Goal: Use online tool/utility: Utilize a website feature to perform a specific function

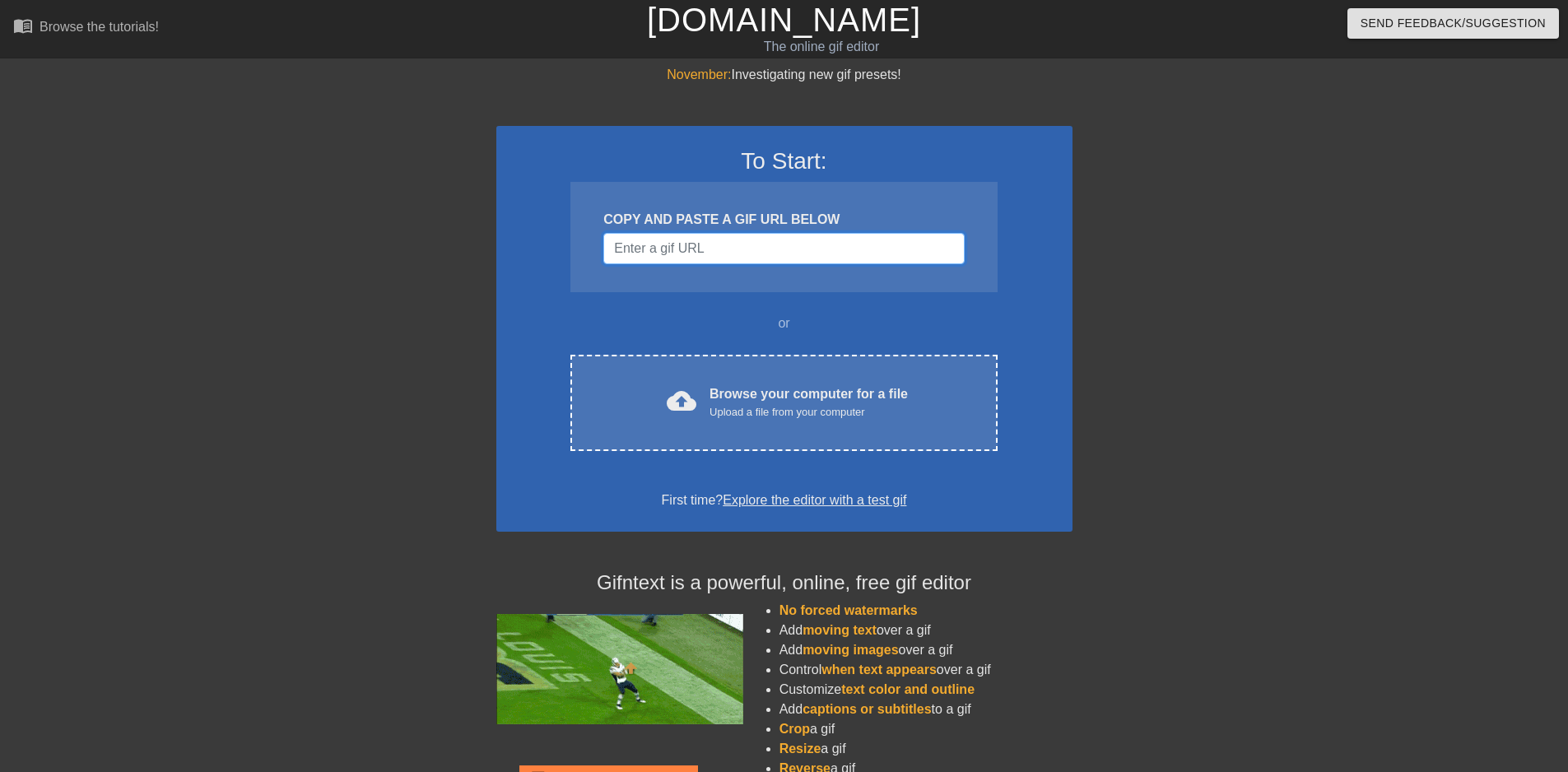
click at [743, 253] on input "Username" at bounding box center [783, 248] width 360 height 32
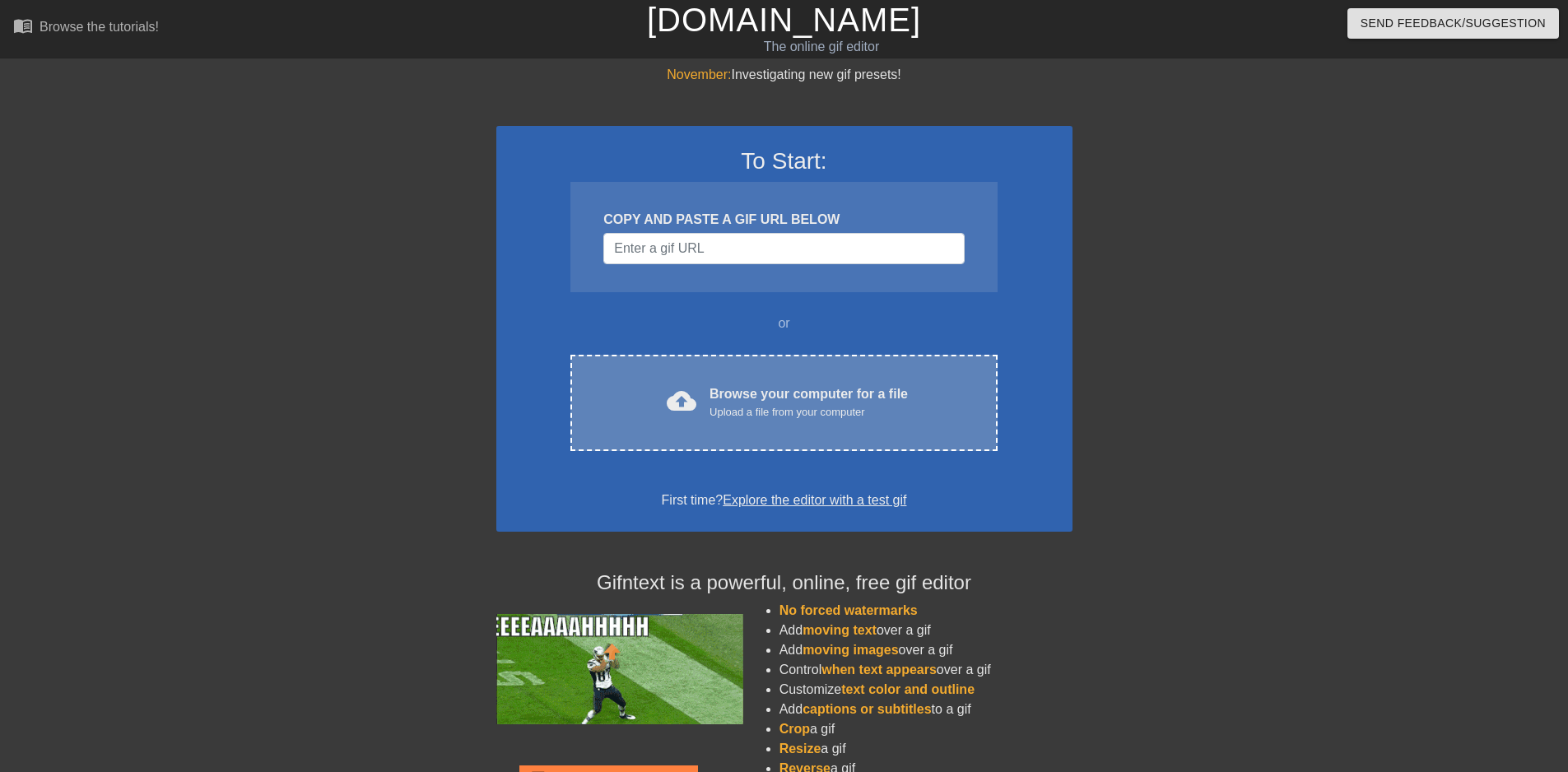
click at [737, 373] on div "cloud_upload Browse your computer for a file Upload a file from your computer C…" at bounding box center [783, 403] width 426 height 96
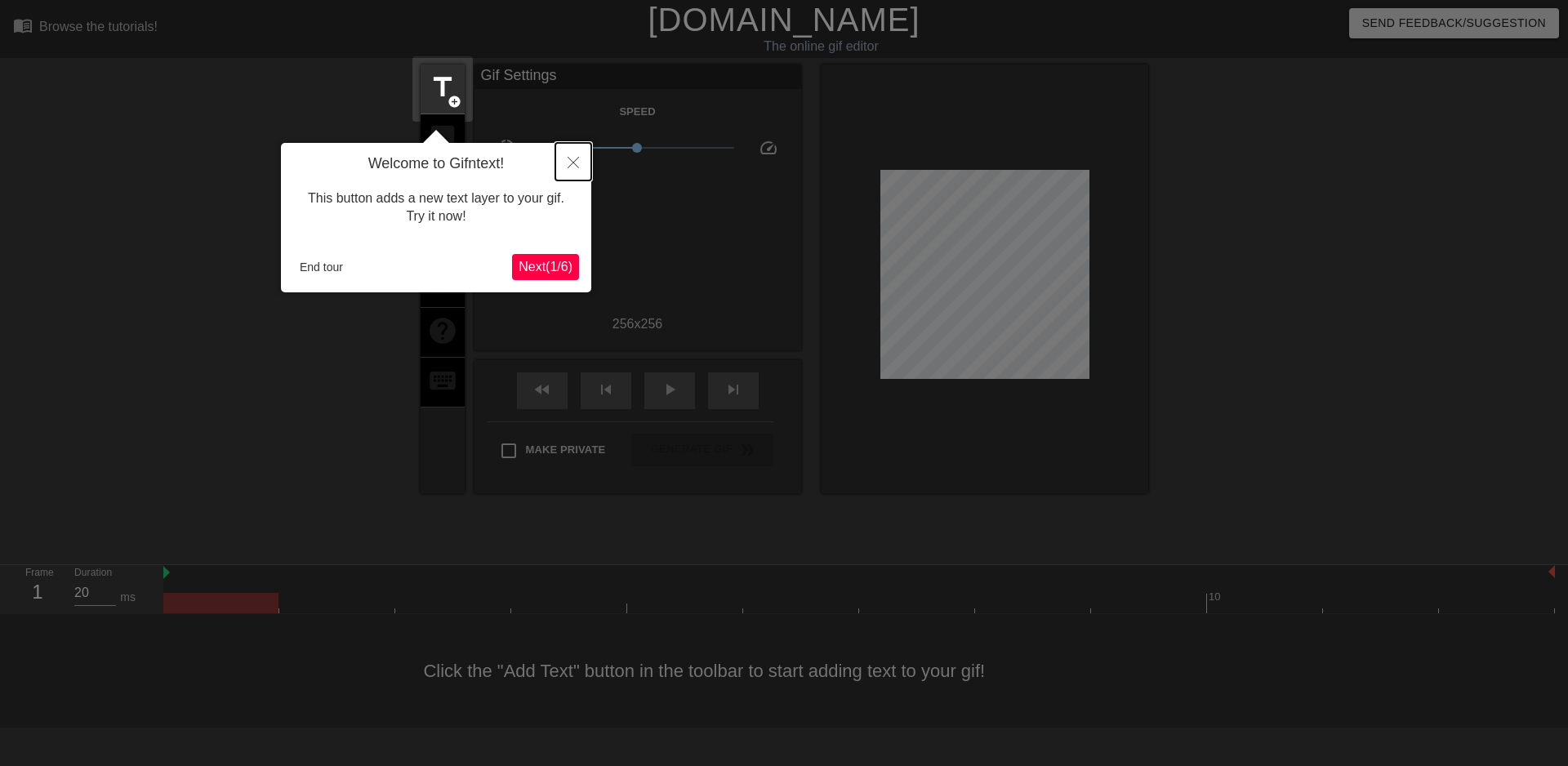
click at [572, 167] on icon "Close" at bounding box center [573, 163] width 12 height 12
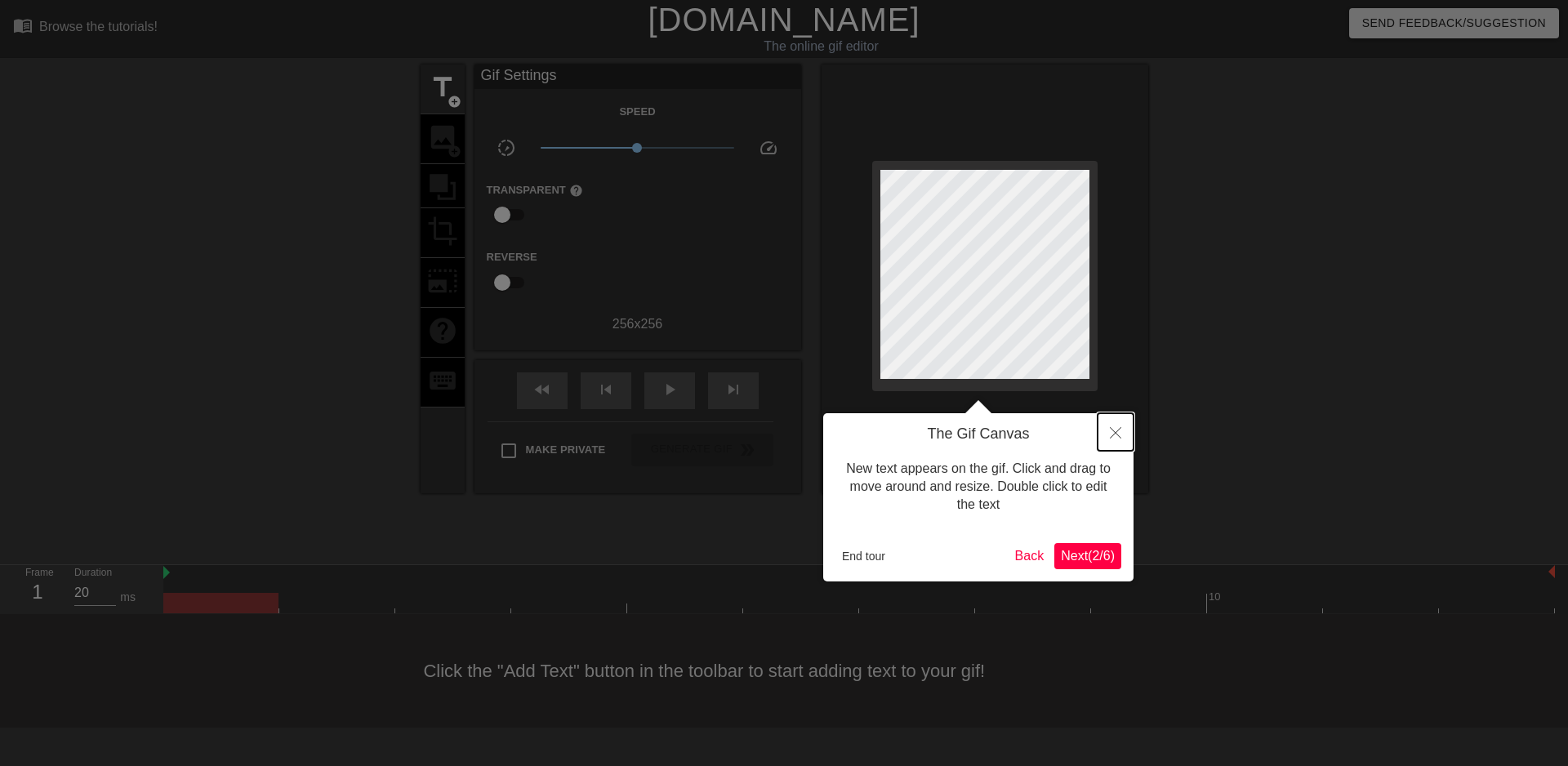
click at [1111, 429] on icon "Close" at bounding box center [1115, 432] width 12 height 12
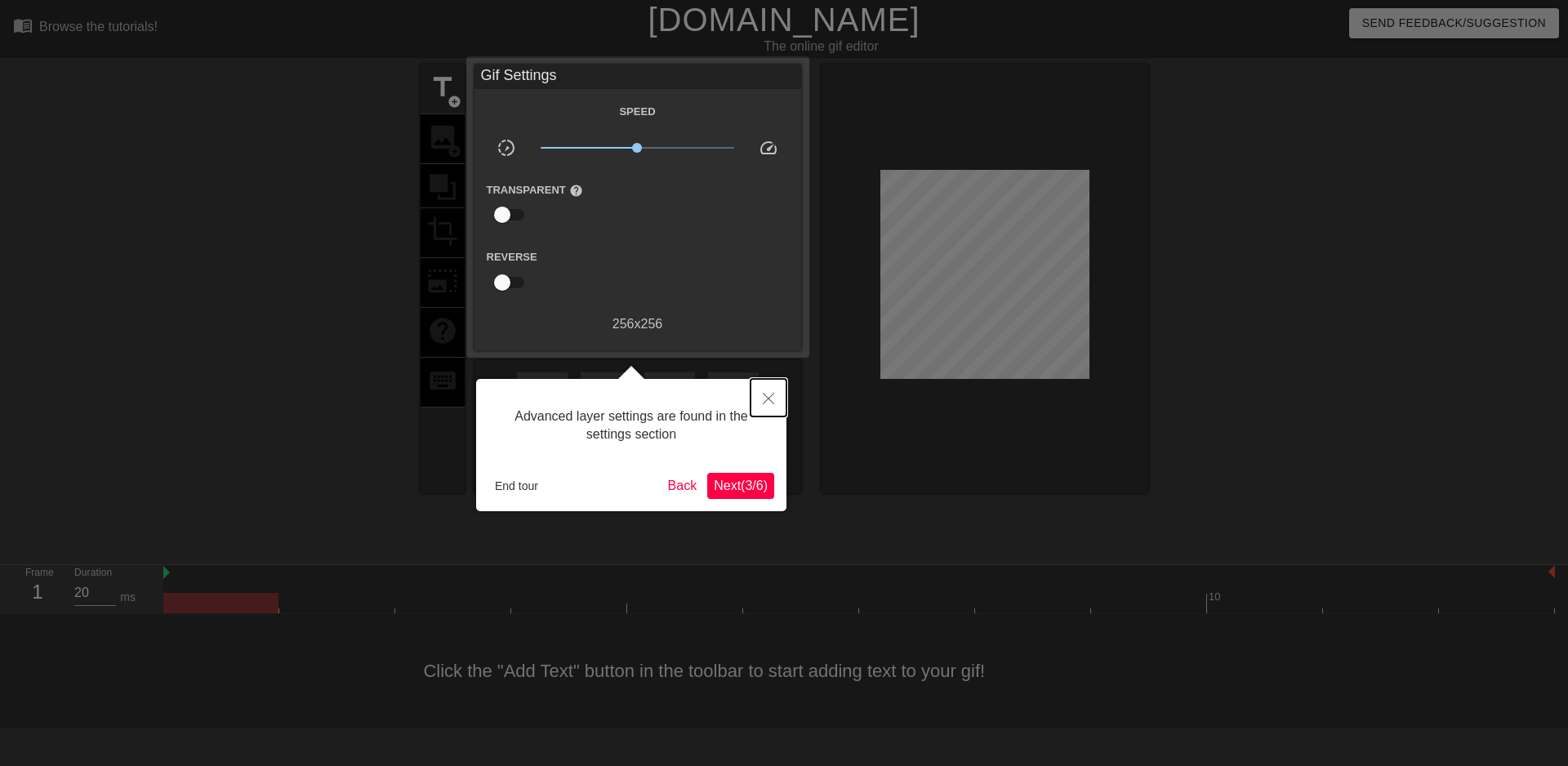
click at [767, 395] on icon "Close" at bounding box center [768, 398] width 12 height 12
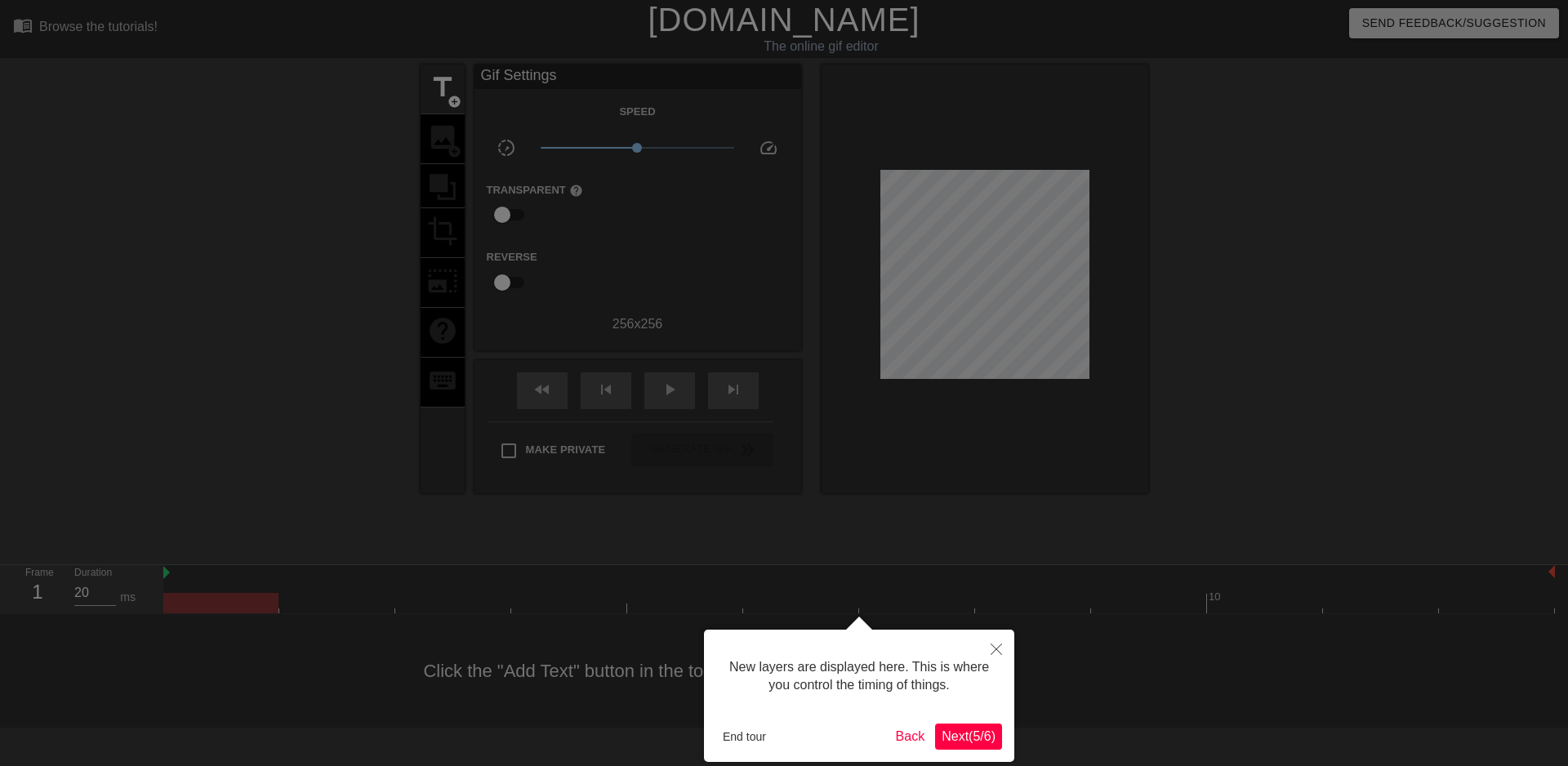
scroll to position [13, 0]
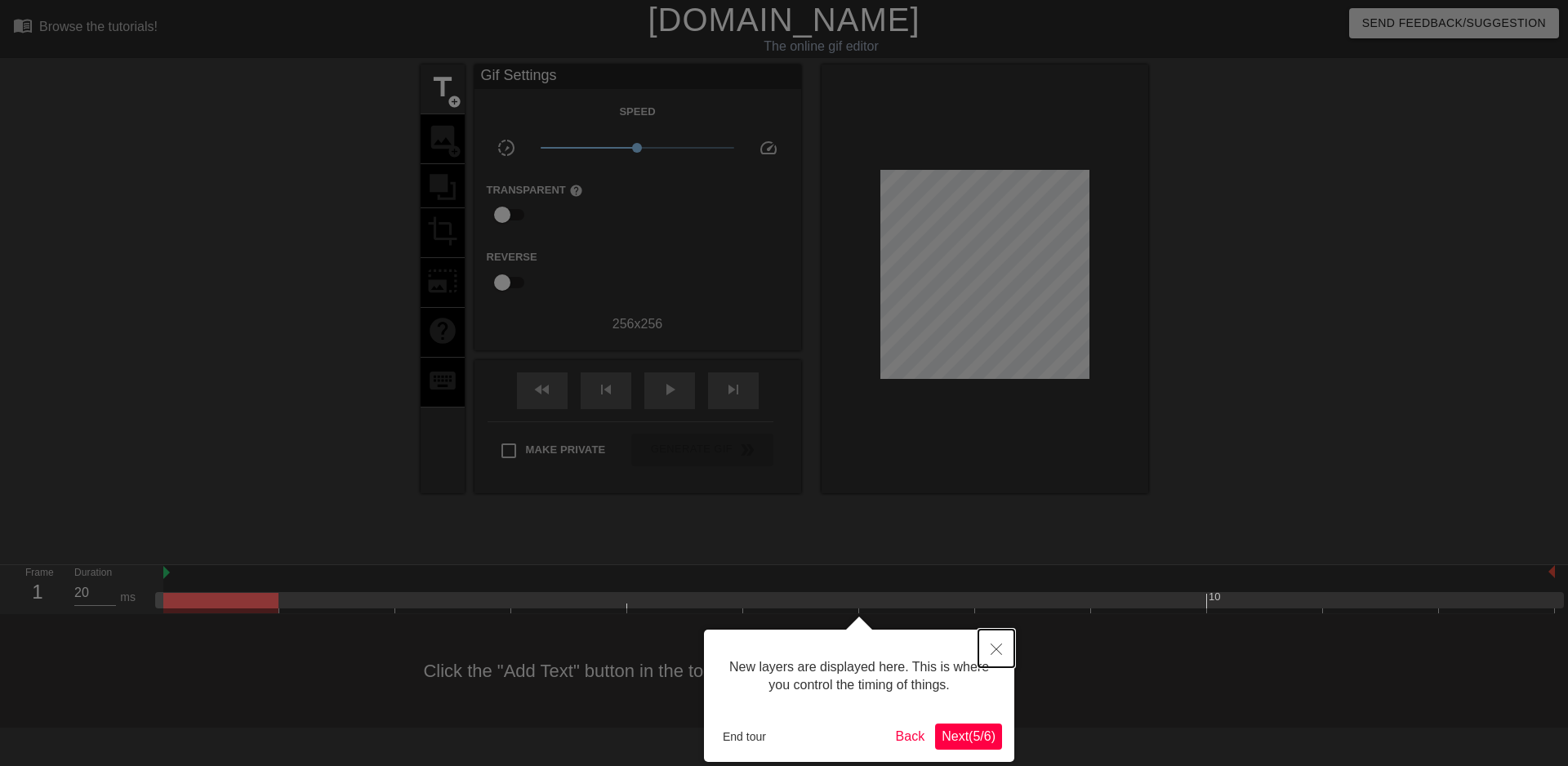
click at [996, 649] on icon "Close" at bounding box center [996, 648] width 12 height 12
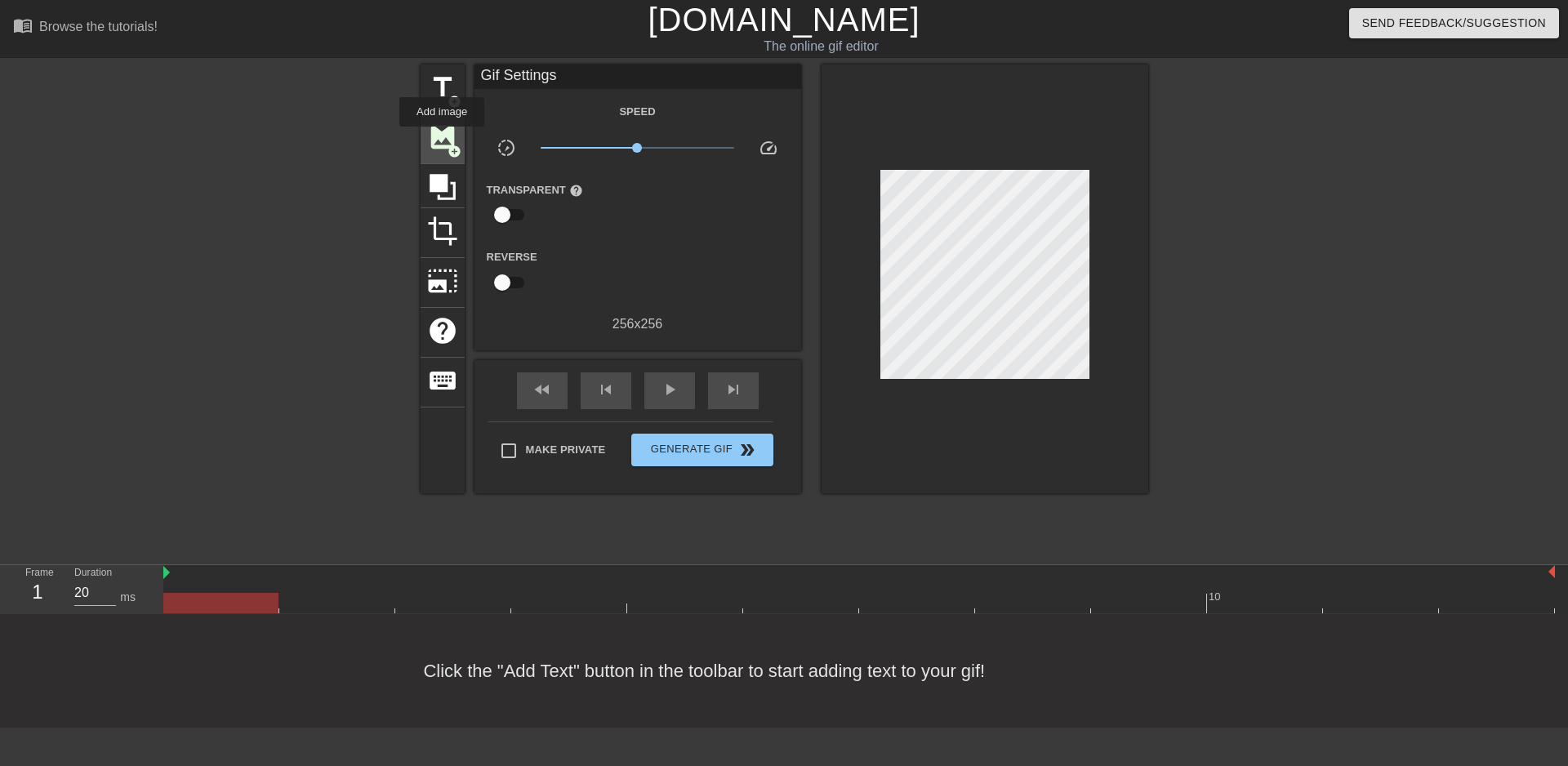
click at [442, 138] on span "image" at bounding box center [442, 136] width 31 height 31
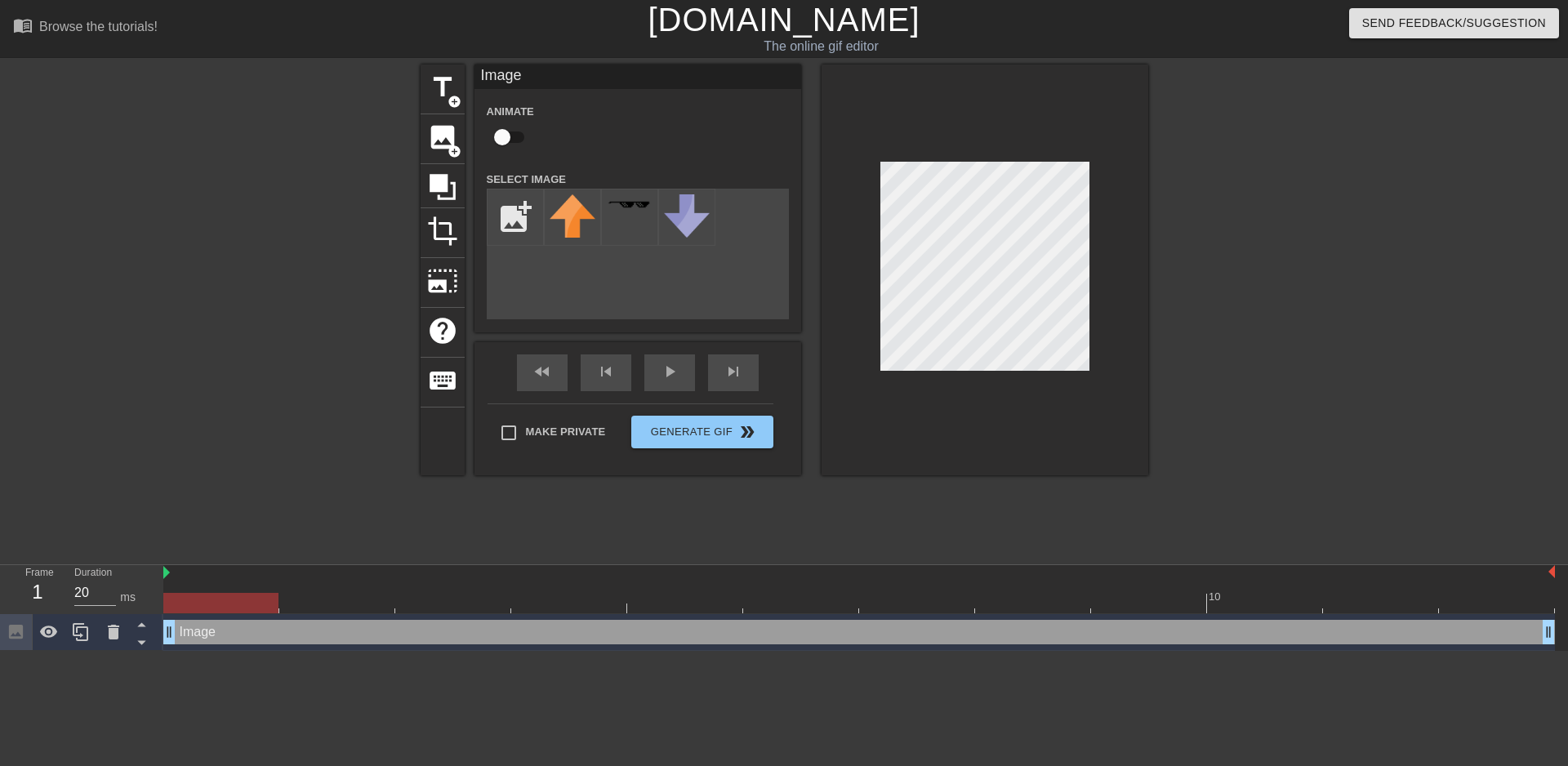
click at [299, 193] on div at bounding box center [278, 310] width 245 height 490
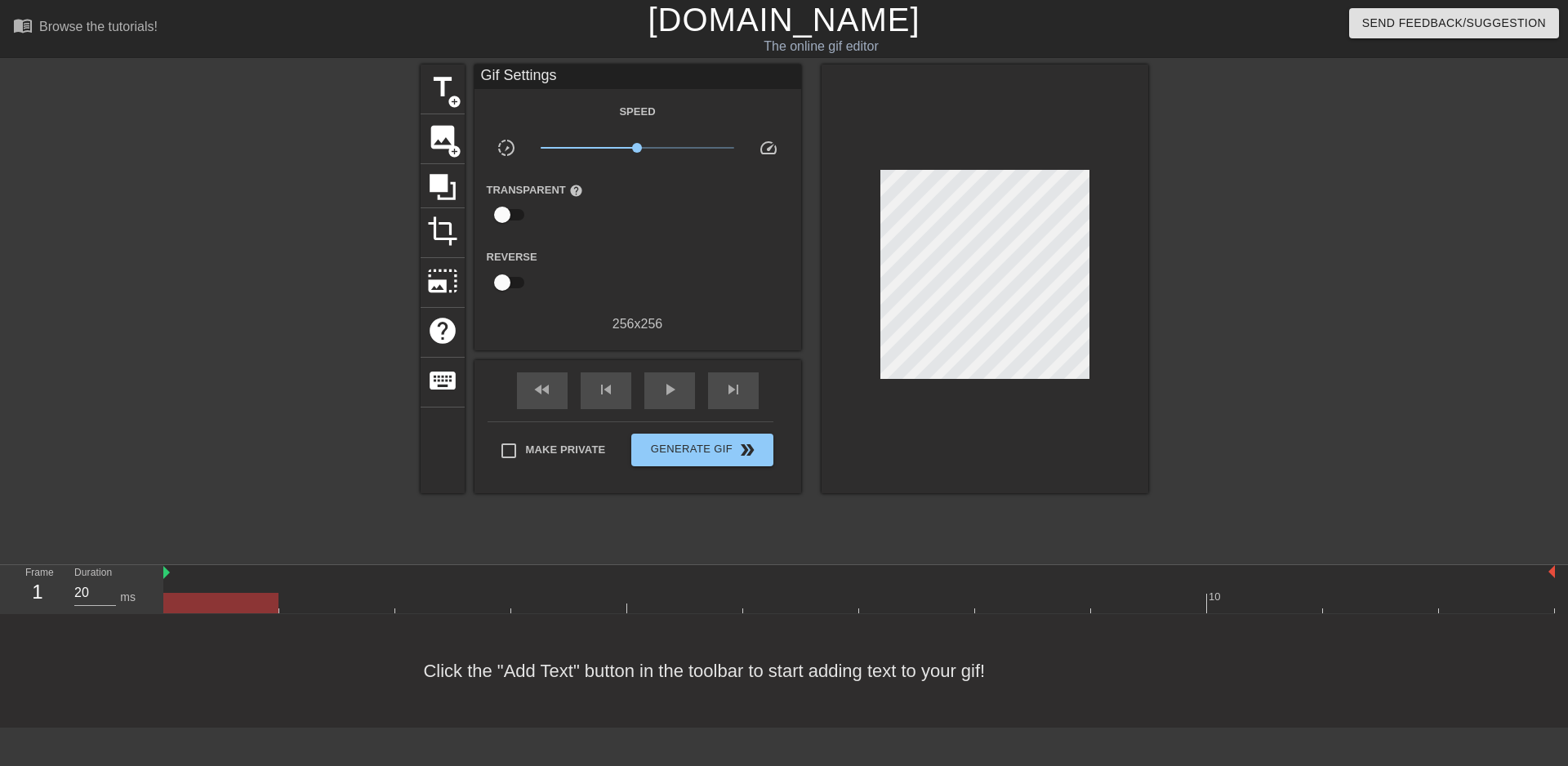
drag, startPoint x: 165, startPoint y: 571, endPoint x: 206, endPoint y: 569, distance: 41.0
drag, startPoint x: 160, startPoint y: 544, endPoint x: 168, endPoint y: 533, distance: 13.6
click at [160, 543] on div at bounding box center [278, 310] width 245 height 490
click at [216, 522] on div at bounding box center [278, 310] width 245 height 490
click at [444, 137] on span "image" at bounding box center [442, 136] width 31 height 31
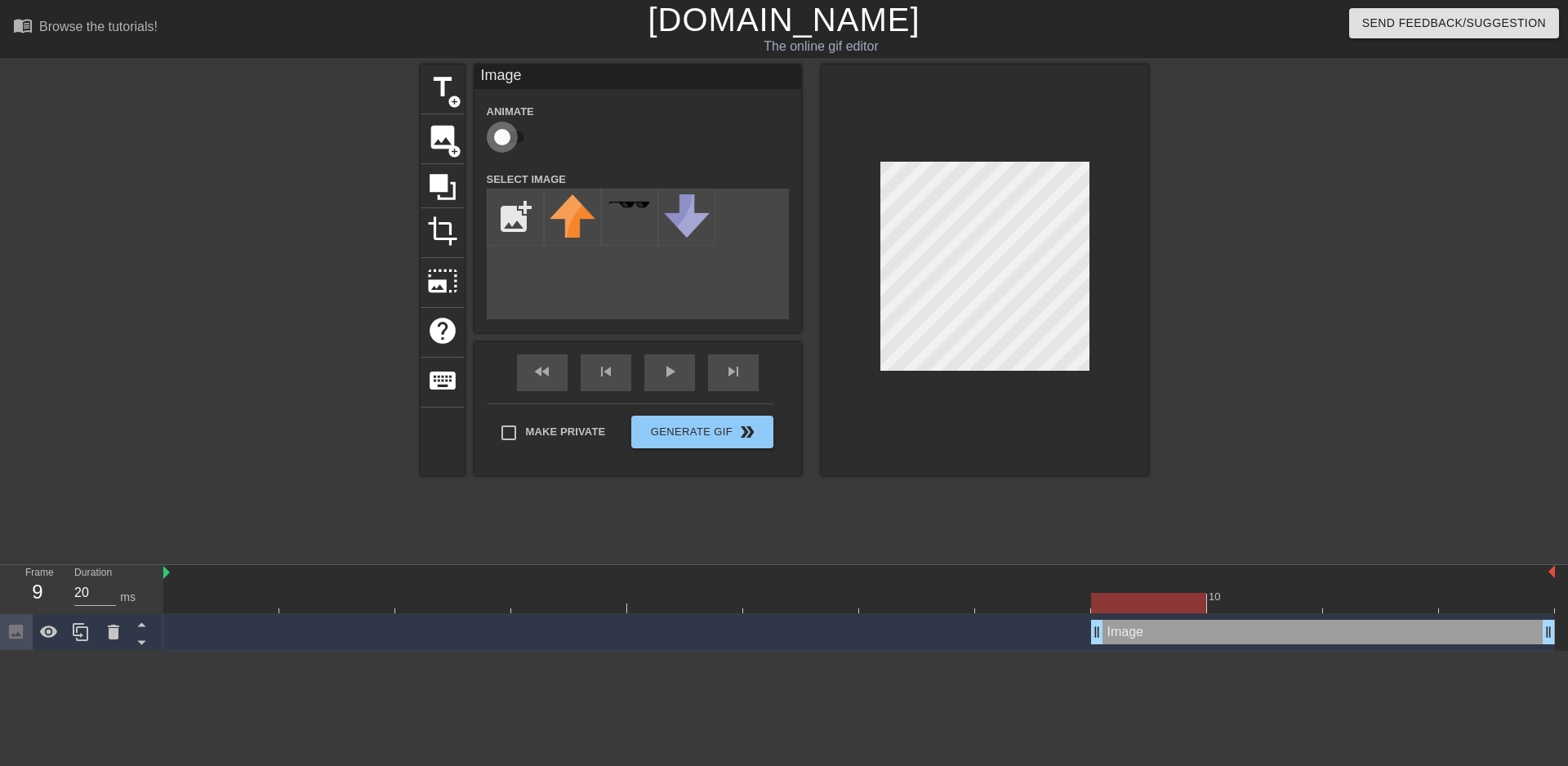
click at [517, 136] on input "checkbox" at bounding box center [502, 136] width 93 height 31
click at [517, 136] on input "checkbox" at bounding box center [518, 136] width 93 height 31
checkbox input "false"
